Goal: Navigation & Orientation: Go to known website

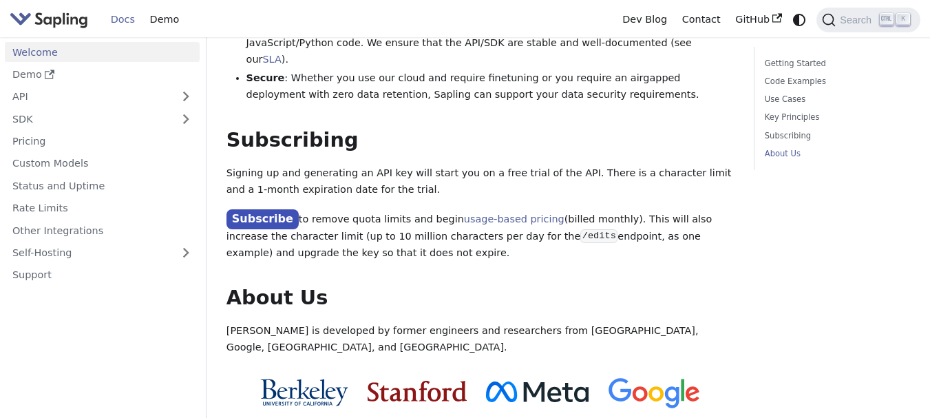
scroll to position [1239, 0]
